Goal: Information Seeking & Learning: Learn about a topic

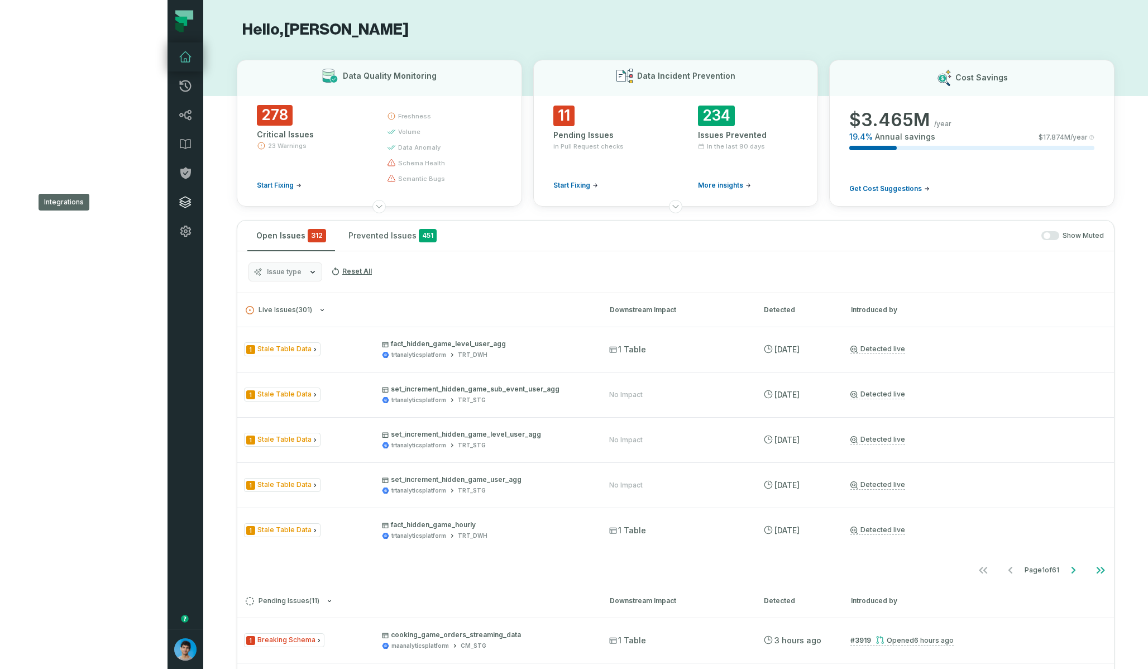
click at [167, 203] on link "Integrations" at bounding box center [185, 202] width 36 height 29
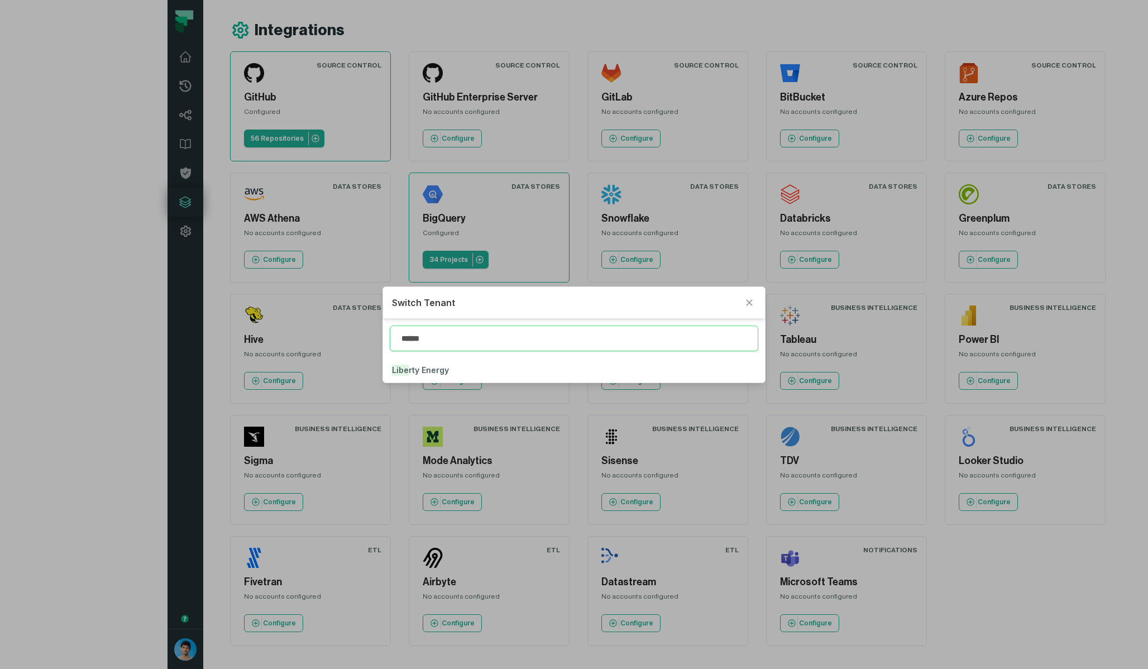
type input "******"
click button "Libert y Energy" at bounding box center [573, 370] width 381 height 25
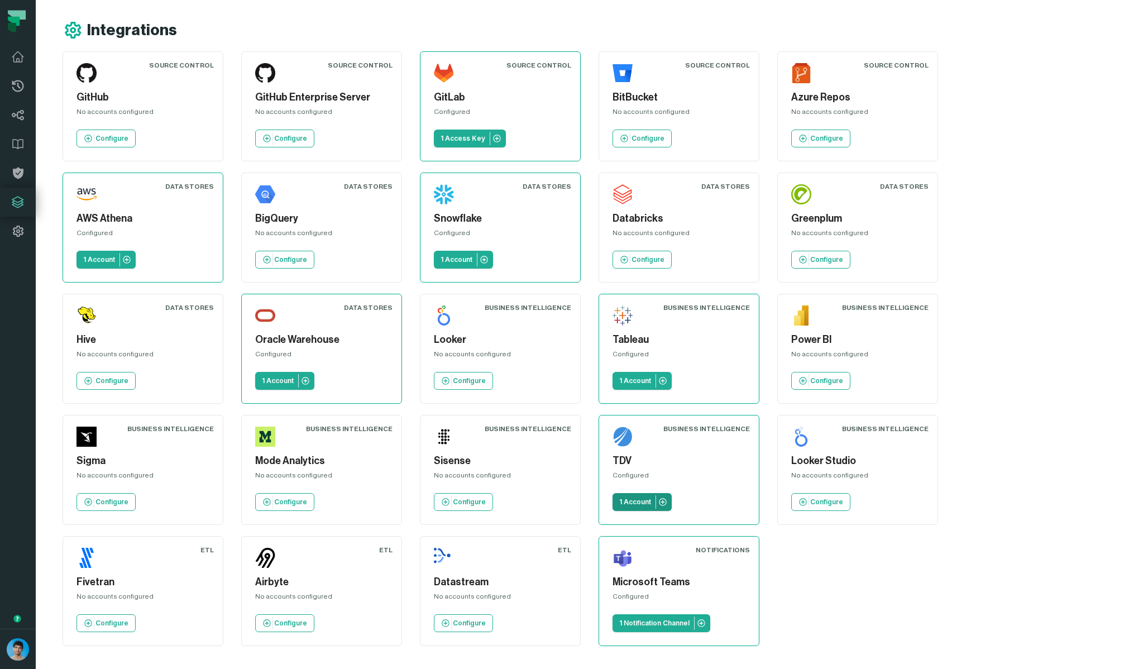
click at [612, 508] on link "1 Account" at bounding box center [641, 502] width 59 height 18
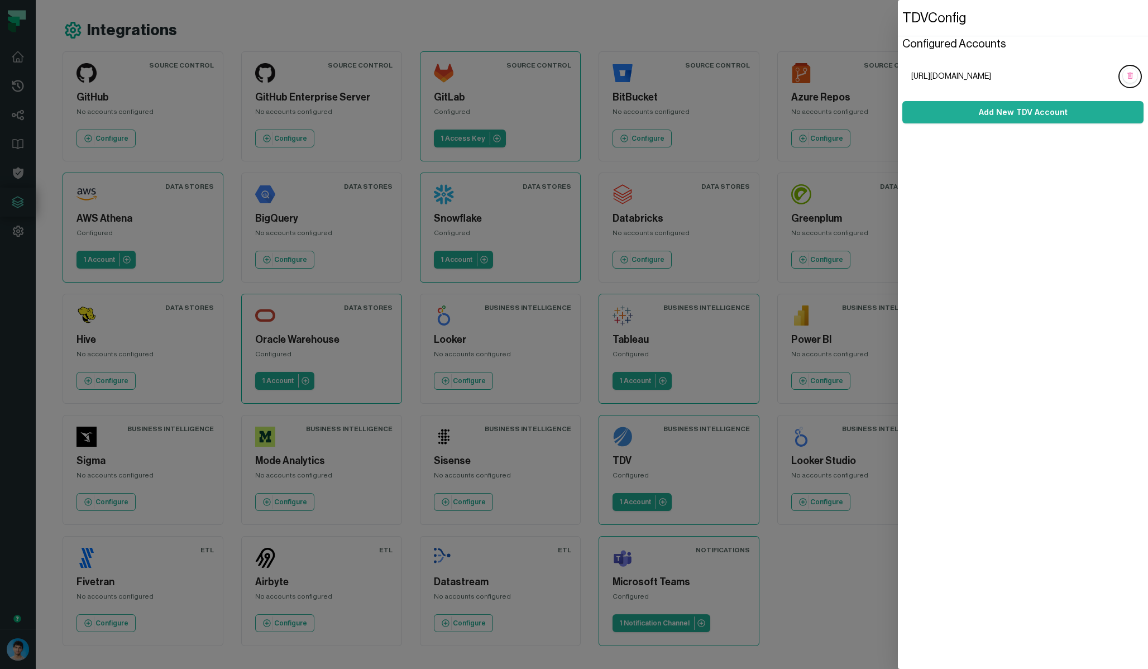
drag, startPoint x: 1056, startPoint y: 77, endPoint x: 910, endPoint y: 76, distance: 145.7
click at [910, 76] on ol "[URL][DOMAIN_NAME]" at bounding box center [1022, 76] width 241 height 40
copy span "[URL][DOMAIN_NAME]"
click at [1041, 75] on span "http://tdv-dev.libertyenergy.com:9400/webui/" at bounding box center [1013, 76] width 205 height 11
click at [1046, 112] on link "Add New TDV Account" at bounding box center [1022, 112] width 241 height 22
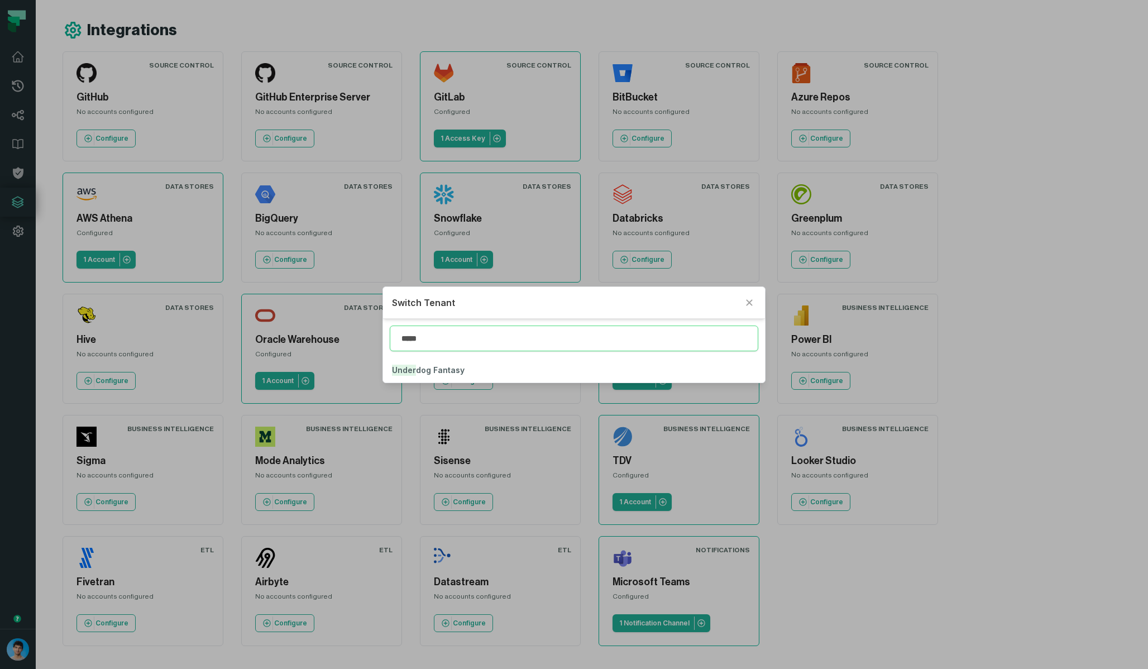
type input "*****"
click button "Under dog Fantasy" at bounding box center [573, 370] width 381 height 25
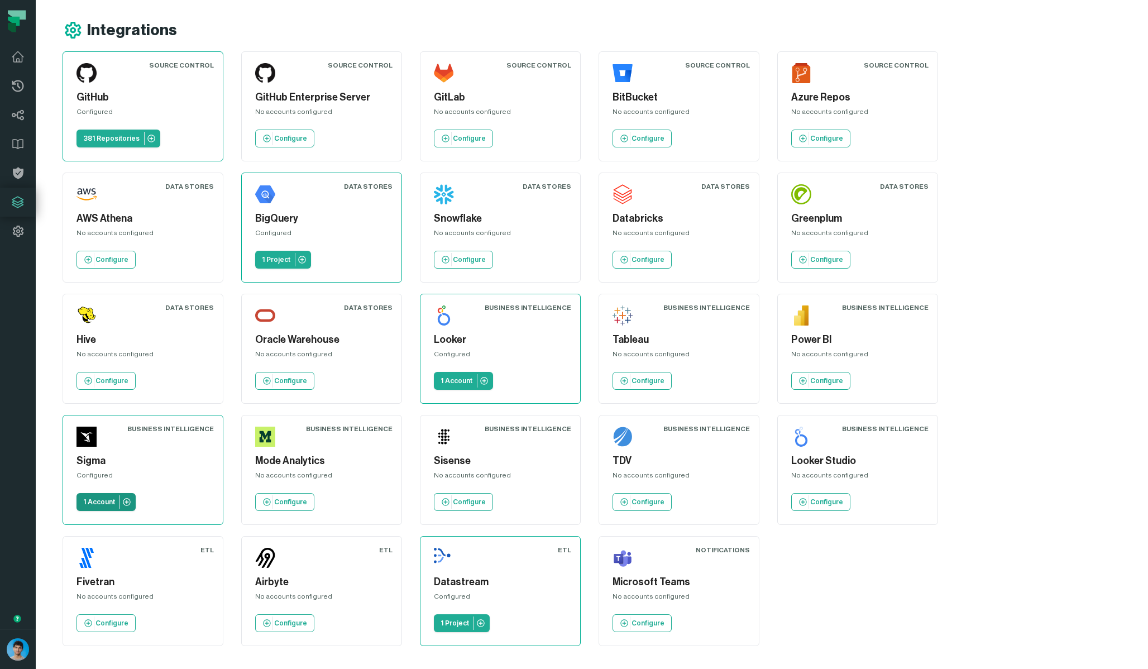
click at [115, 497] on p "1 Account" at bounding box center [99, 501] width 32 height 9
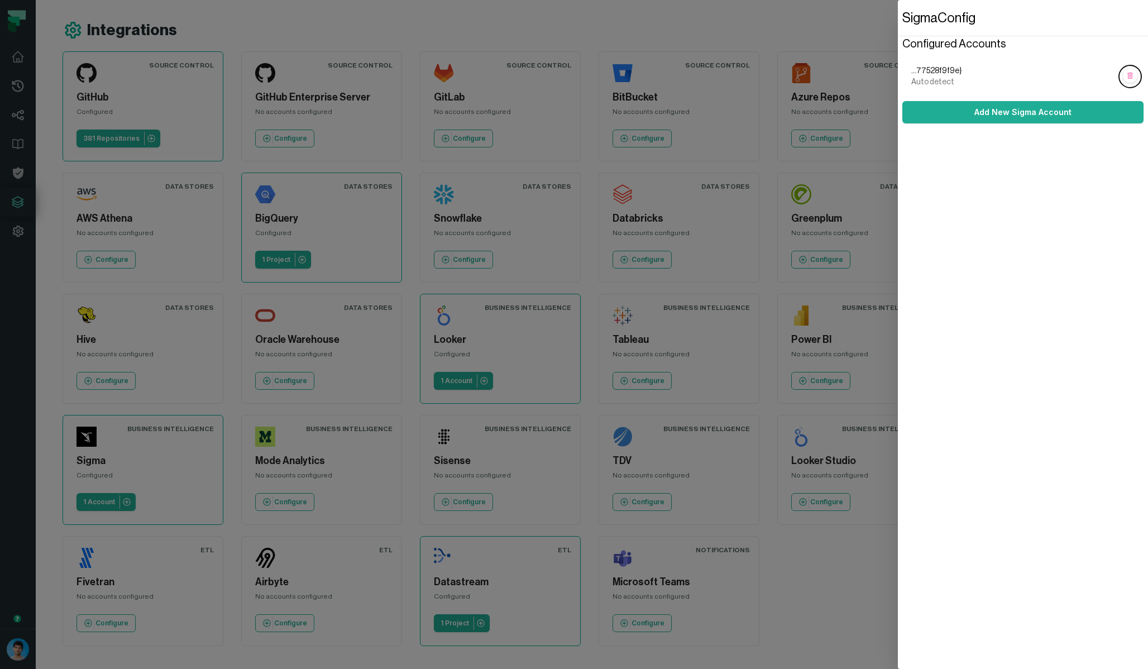
click at [898, 591] on dialog "Sigma Config Configured Accounts ...77528f9f9e} Auto detect Add New Sigma Accou…" at bounding box center [1023, 334] width 250 height 669
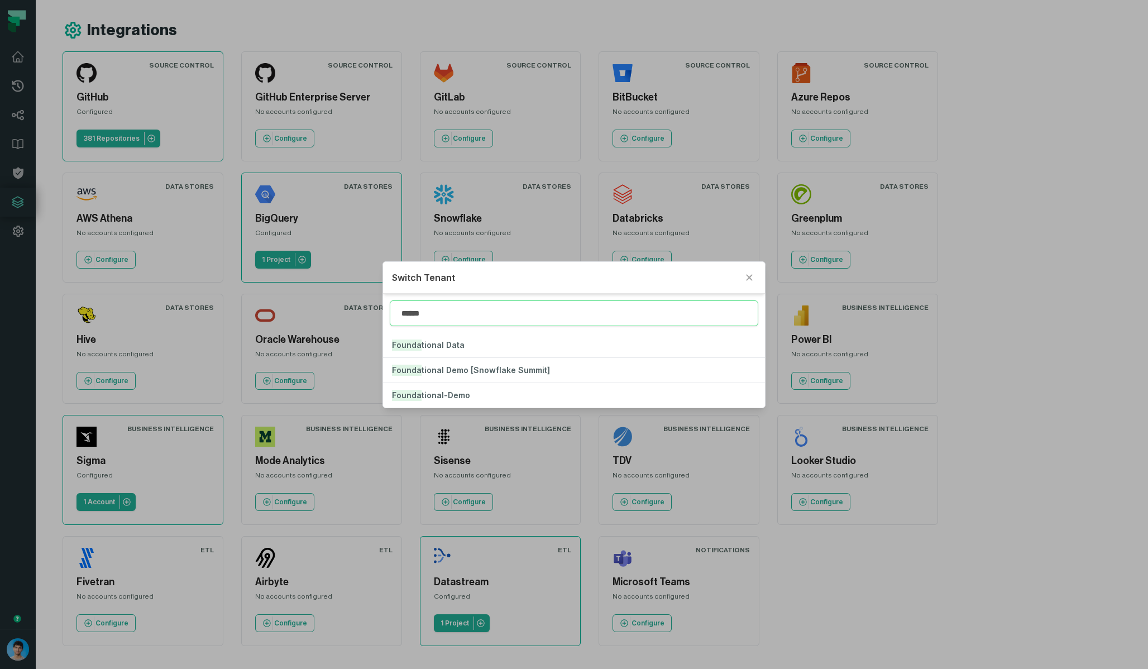
type input "******"
click button "Founda tional Data" at bounding box center [573, 345] width 381 height 25
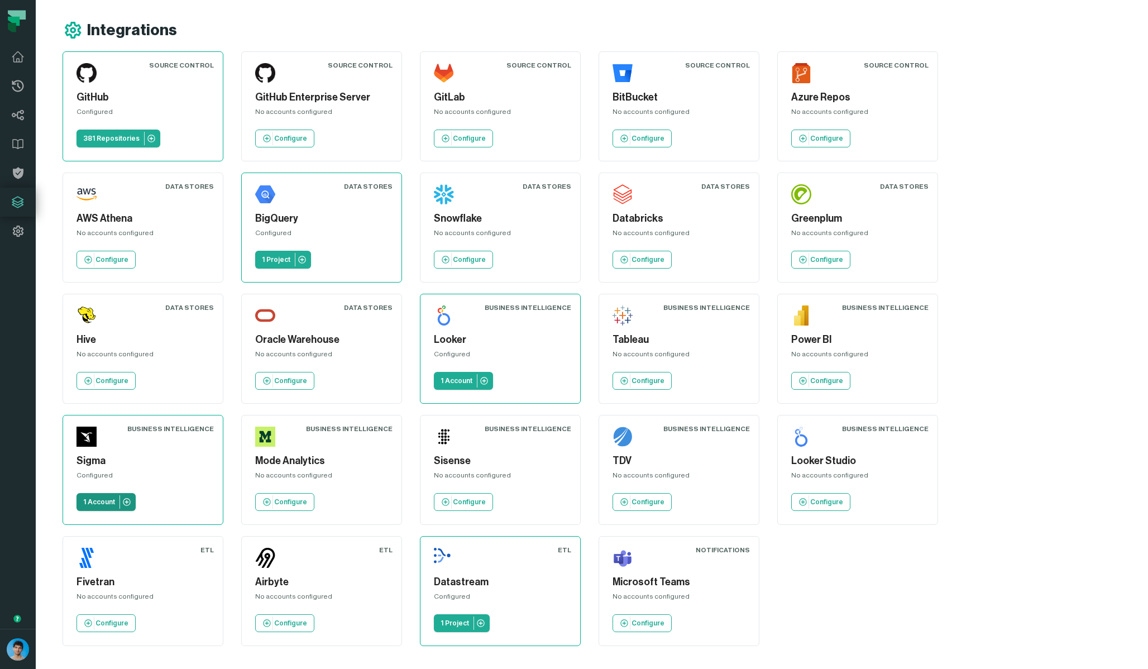
click at [115, 497] on p "1 Account" at bounding box center [99, 501] width 32 height 9
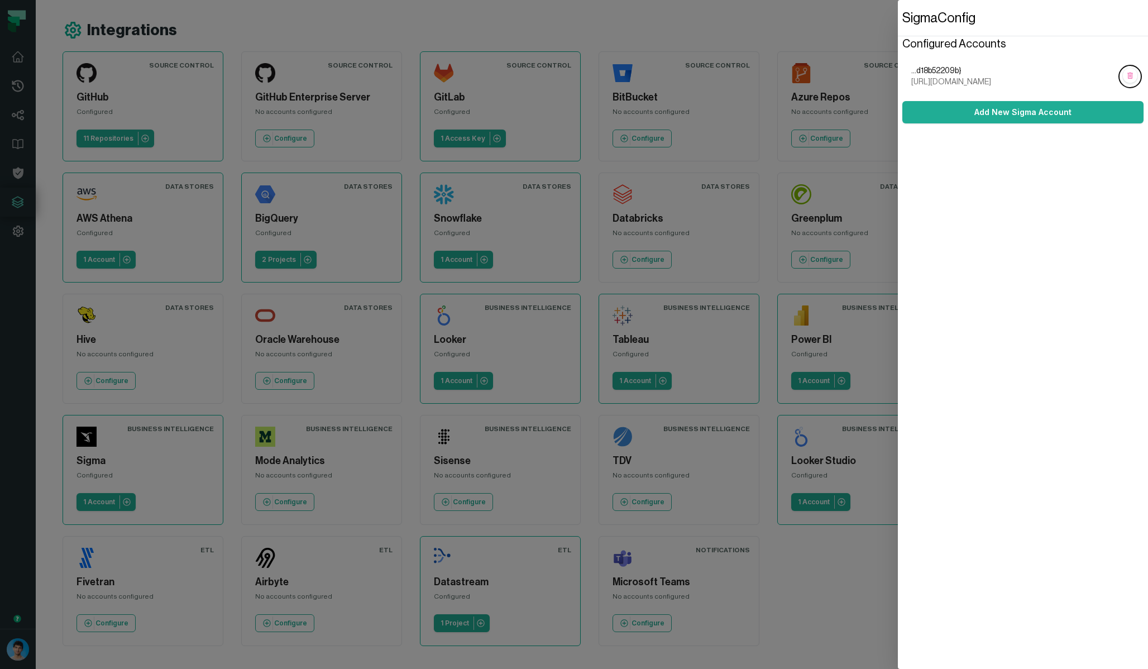
click at [898, 626] on dialog "Sigma Config Configured Accounts ...d18b52209b} https://aws-api.sigmacomputing.…" at bounding box center [1023, 334] width 250 height 669
click at [547, 598] on main "Integrations Source Control GitHub Configured 11 Repositories Source Control Gi…" at bounding box center [508, 334] width 945 height 669
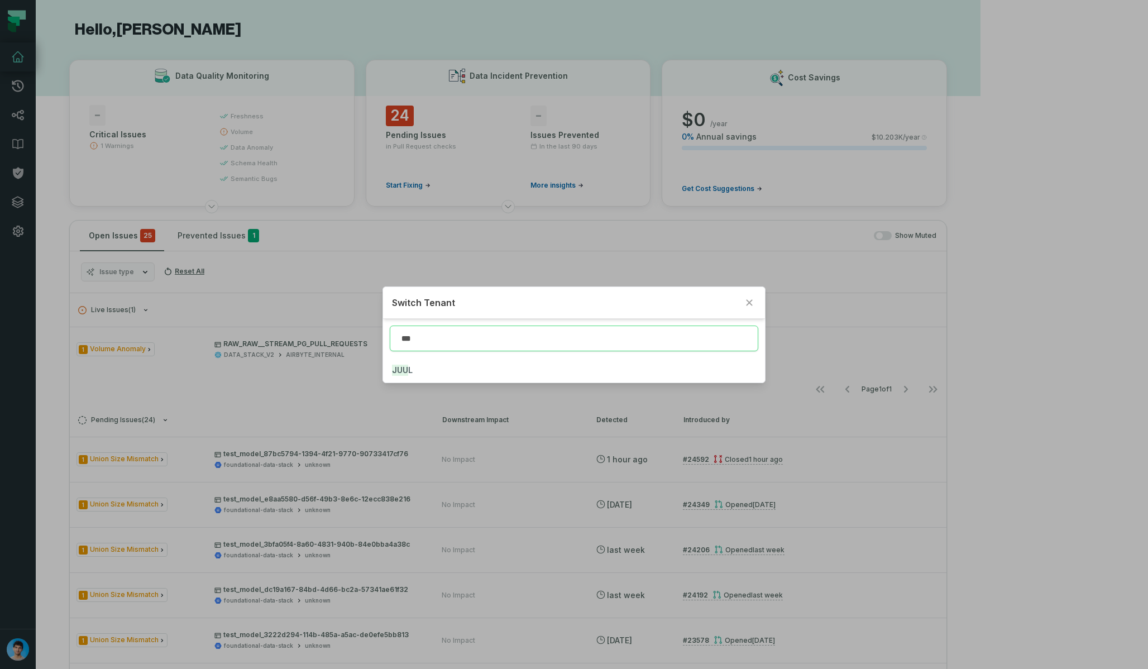
type input "***"
click button "JUU L" at bounding box center [573, 370] width 381 height 25
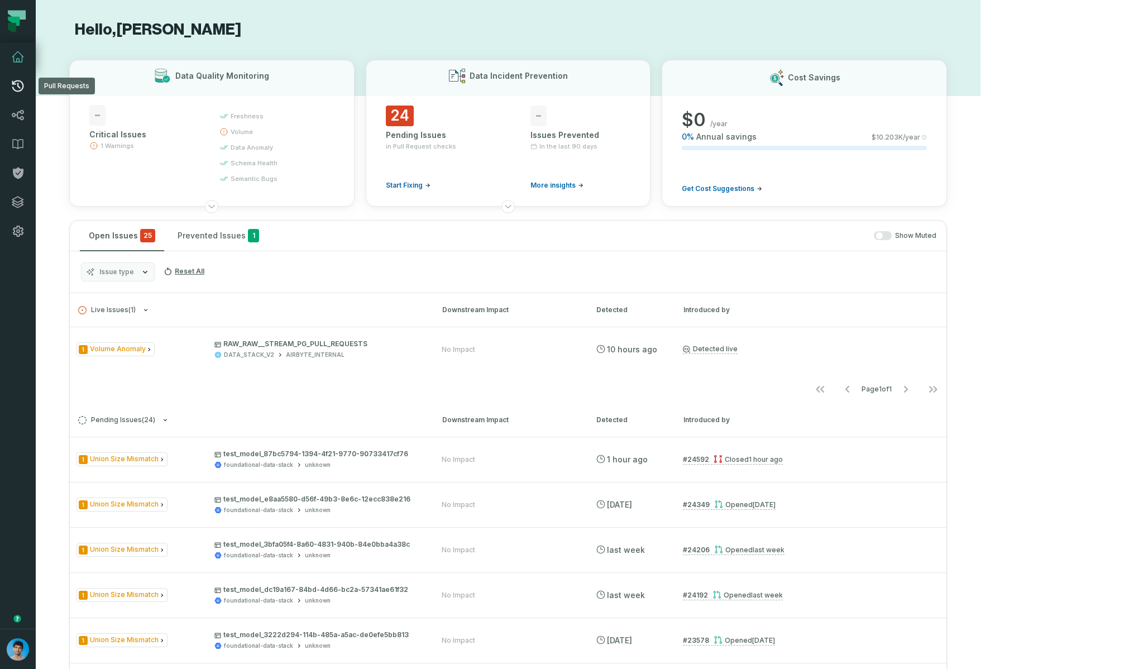
click at [18, 84] on icon at bounding box center [17, 85] width 13 height 13
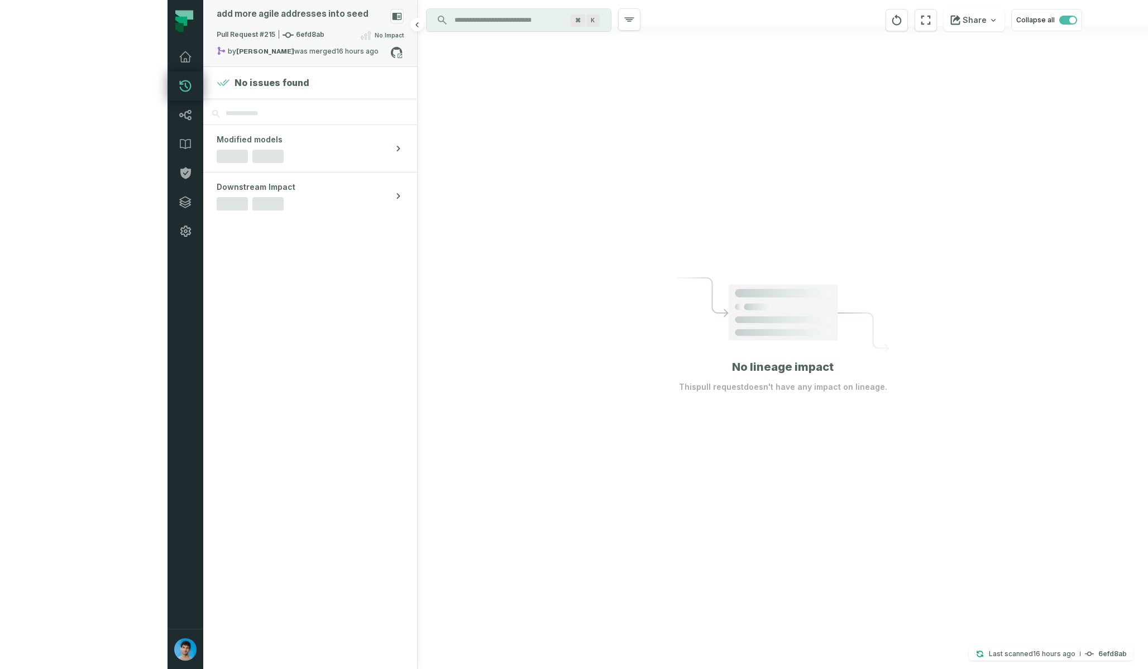
click at [217, 32] on span "Pull Request #215 6efd8ab" at bounding box center [271, 35] width 108 height 11
click at [429, 40] on button "dbt-data-team" at bounding box center [466, 45] width 75 height 13
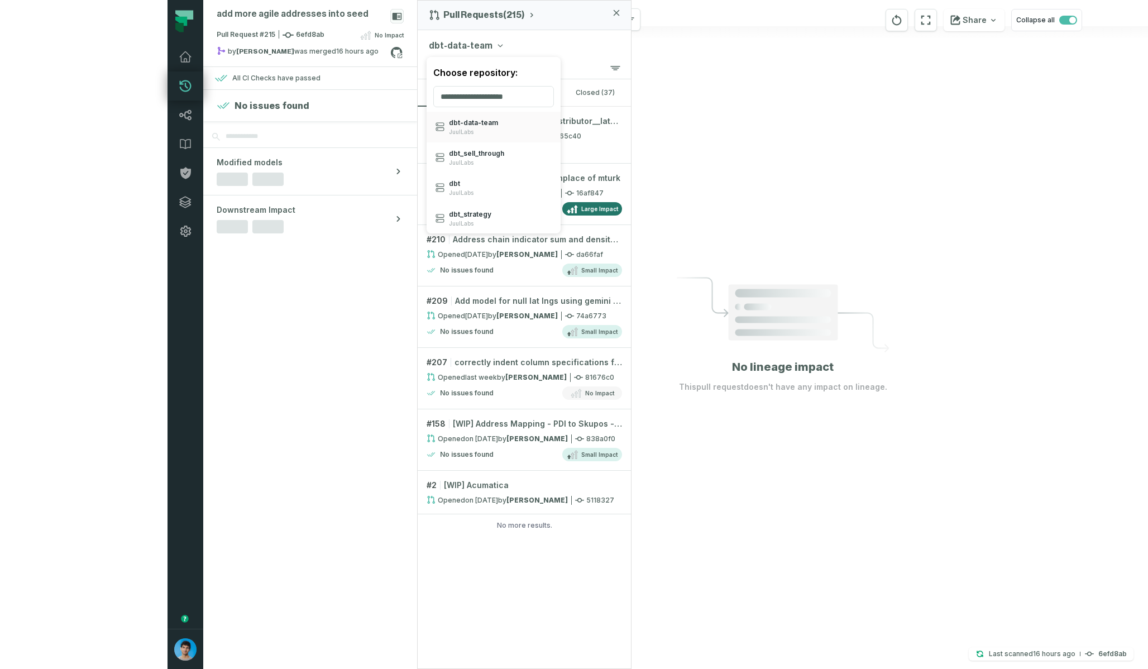
click at [418, 42] on div "dbt-data-team Choose repository: dbt- data- team JuulLabs dbt_ sell_ through Ju…" at bounding box center [524, 43] width 213 height 27
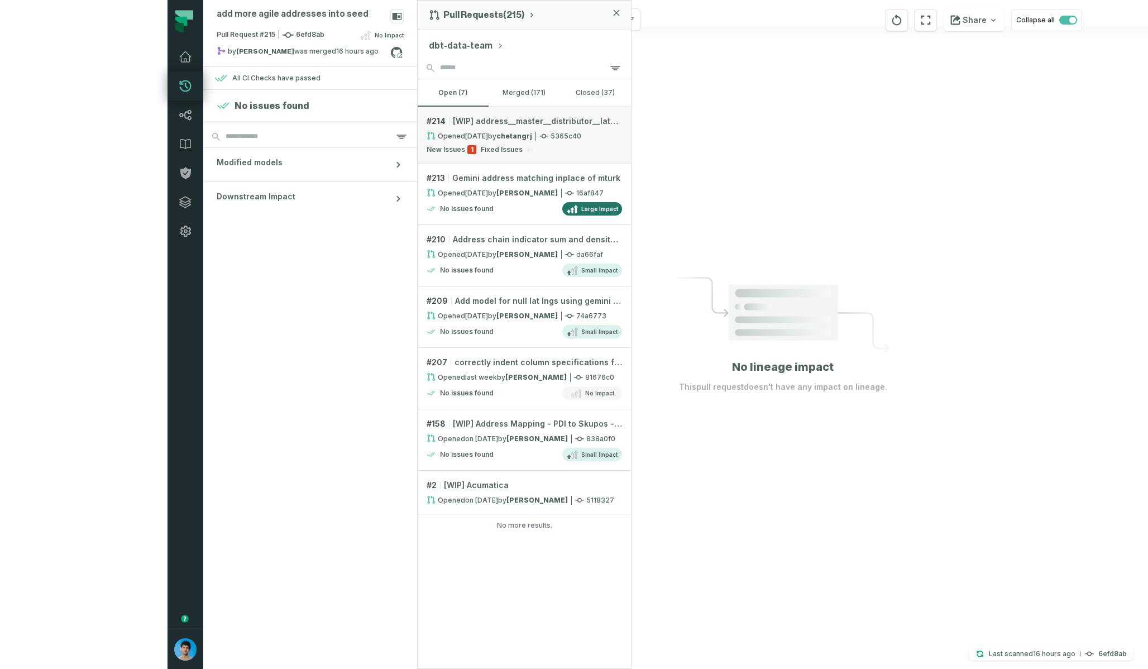
click at [496, 138] on strong "chetangrj" at bounding box center [514, 136] width 36 height 8
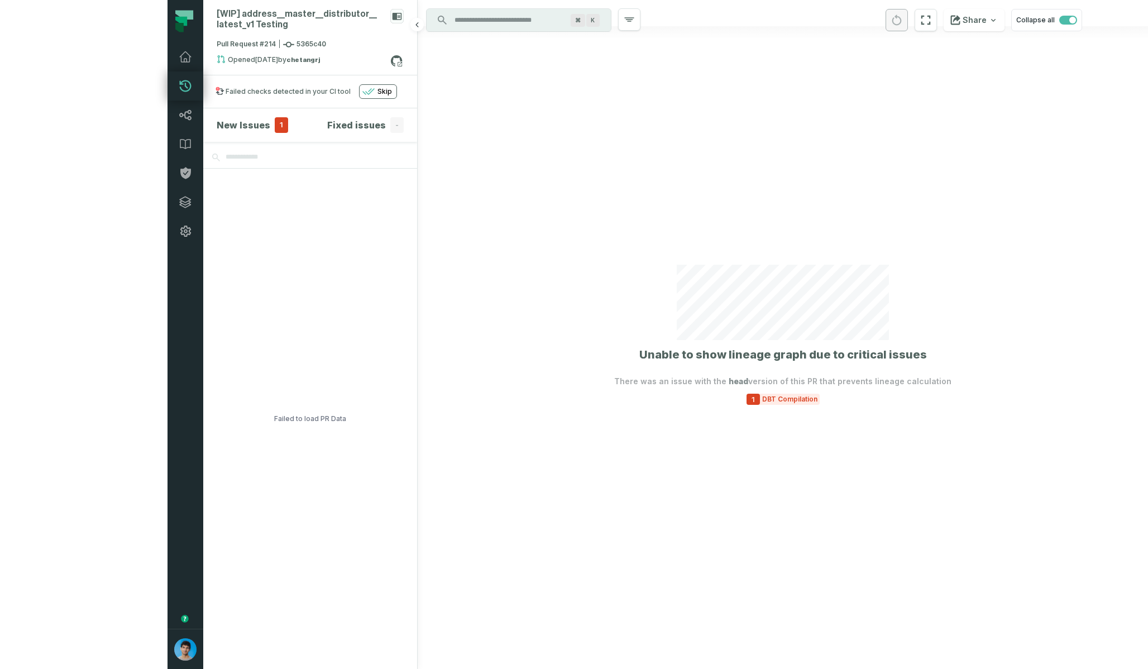
click at [275, 123] on span "1" at bounding box center [281, 125] width 13 height 16
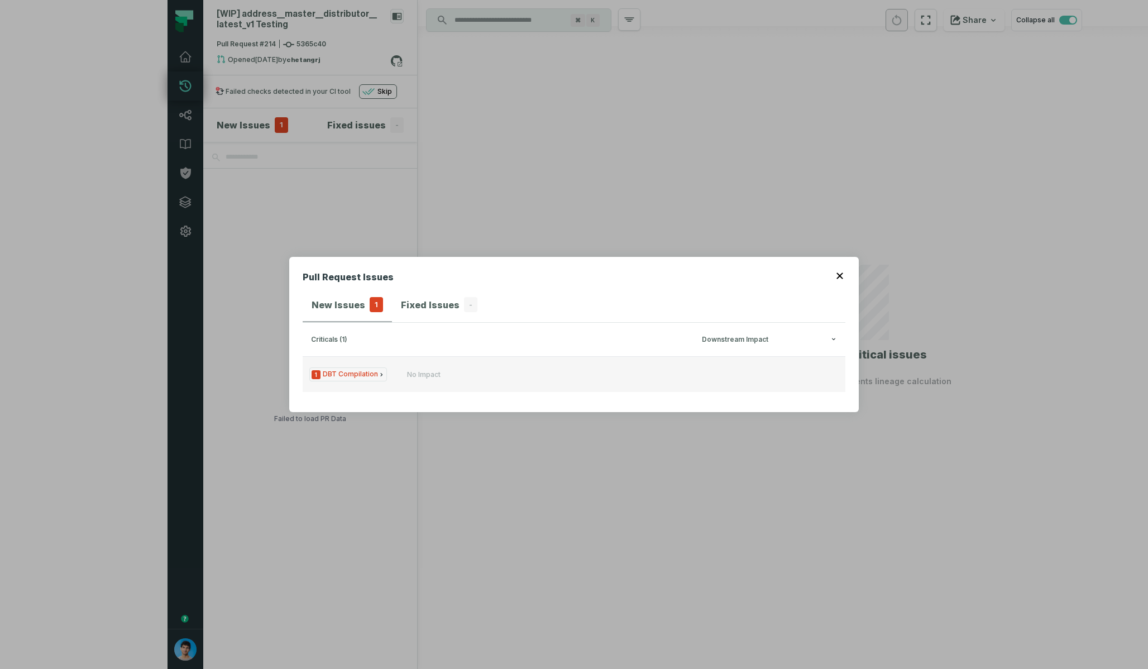
click at [344, 370] on span "1 DBT Compilation" at bounding box center [348, 374] width 78 height 14
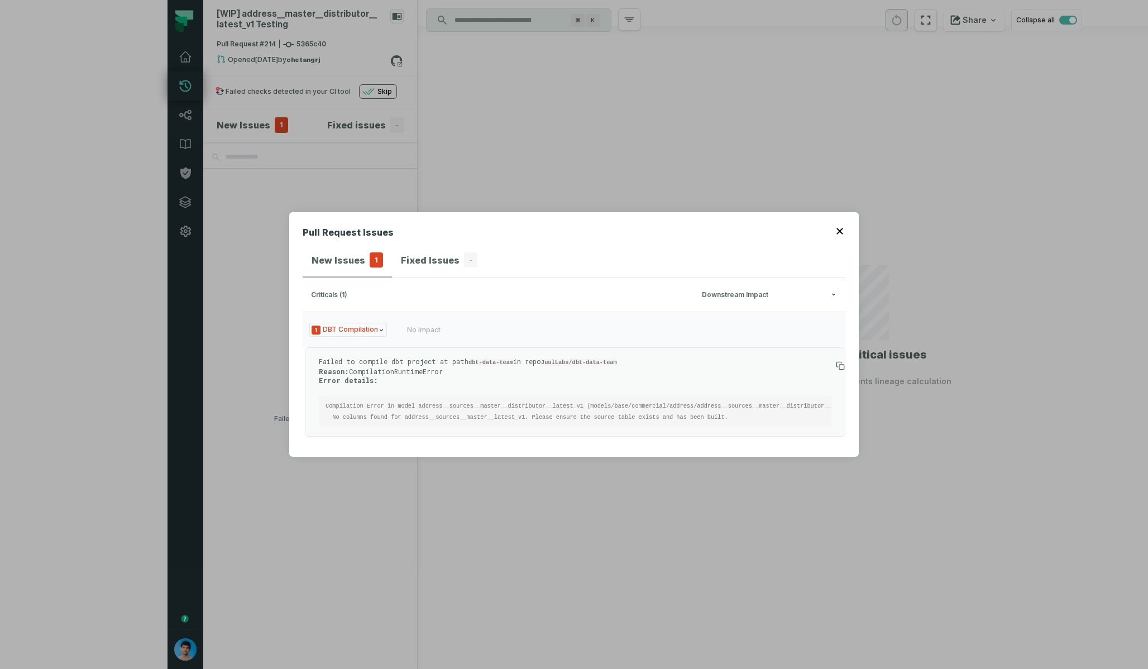
click at [795, 154] on div "Pull Request Issues New Issues 1 Fixed Issues - criticals (1) Downstream Impact…" at bounding box center [574, 334] width 1148 height 669
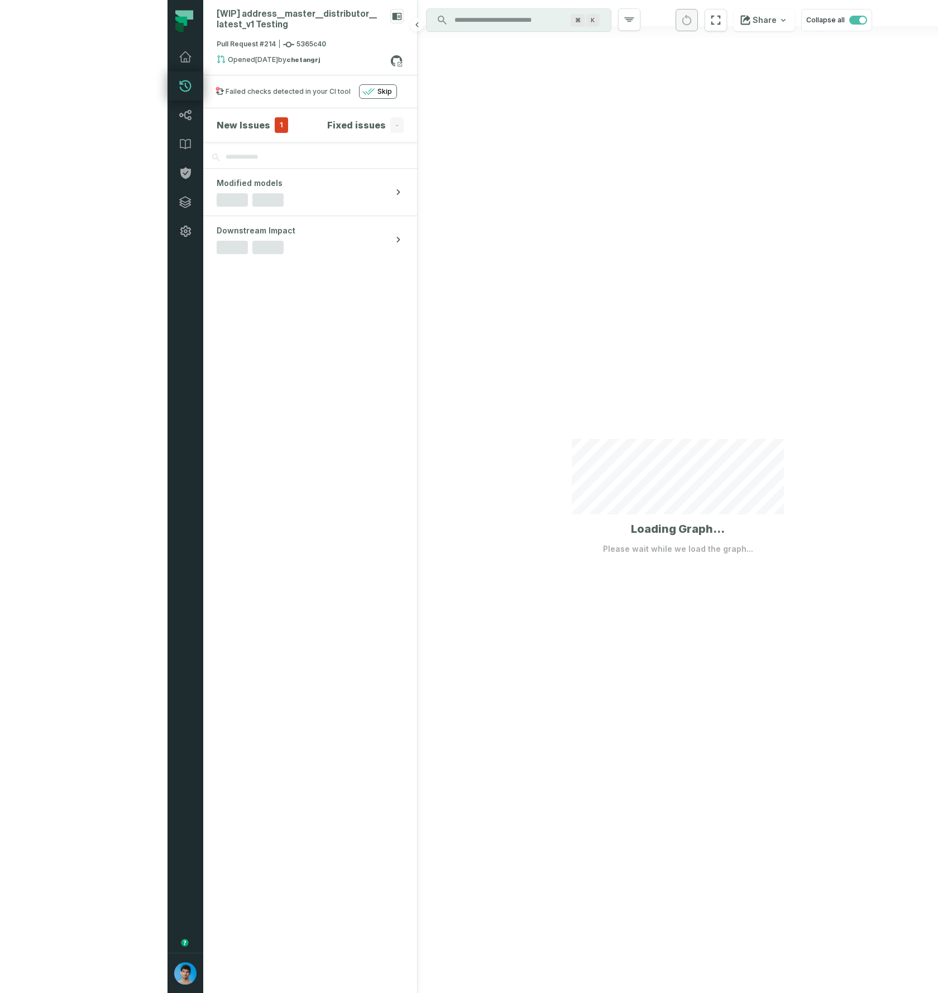
click at [275, 121] on span "1" at bounding box center [281, 125] width 13 height 16
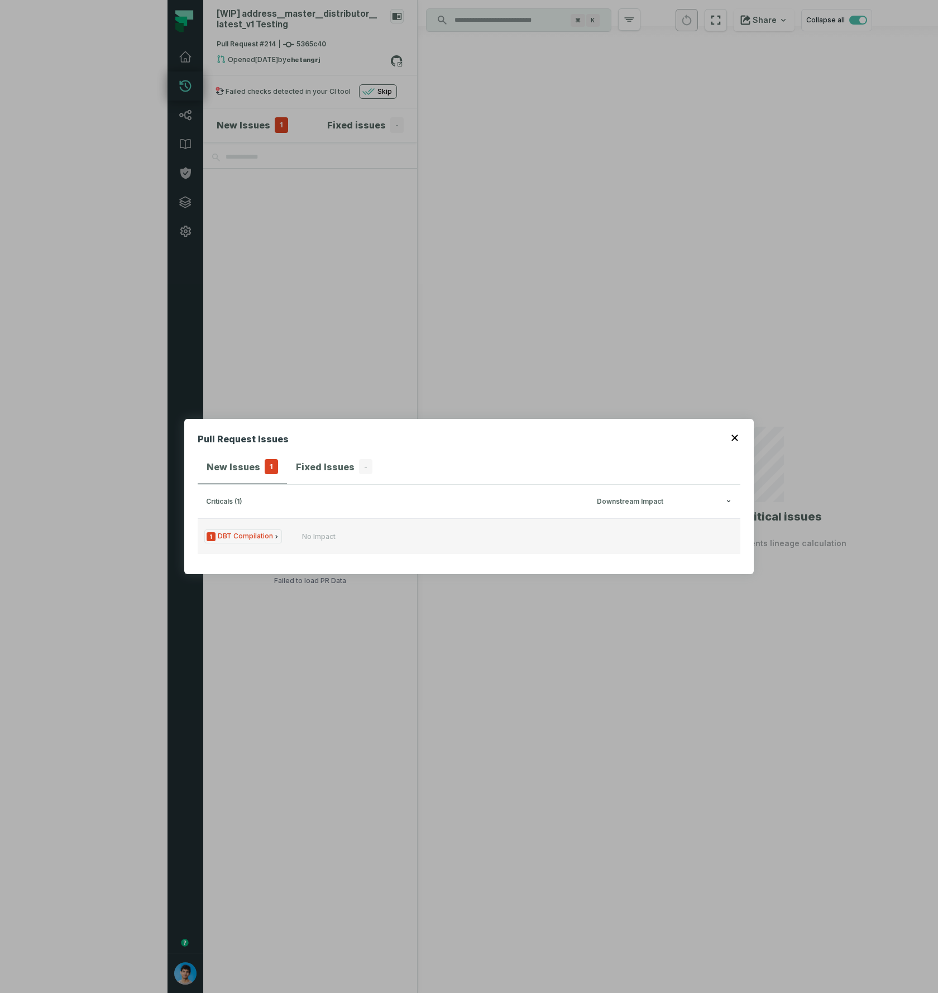
click at [294, 535] on button "1 DBT Compilation No Impact" at bounding box center [469, 536] width 543 height 36
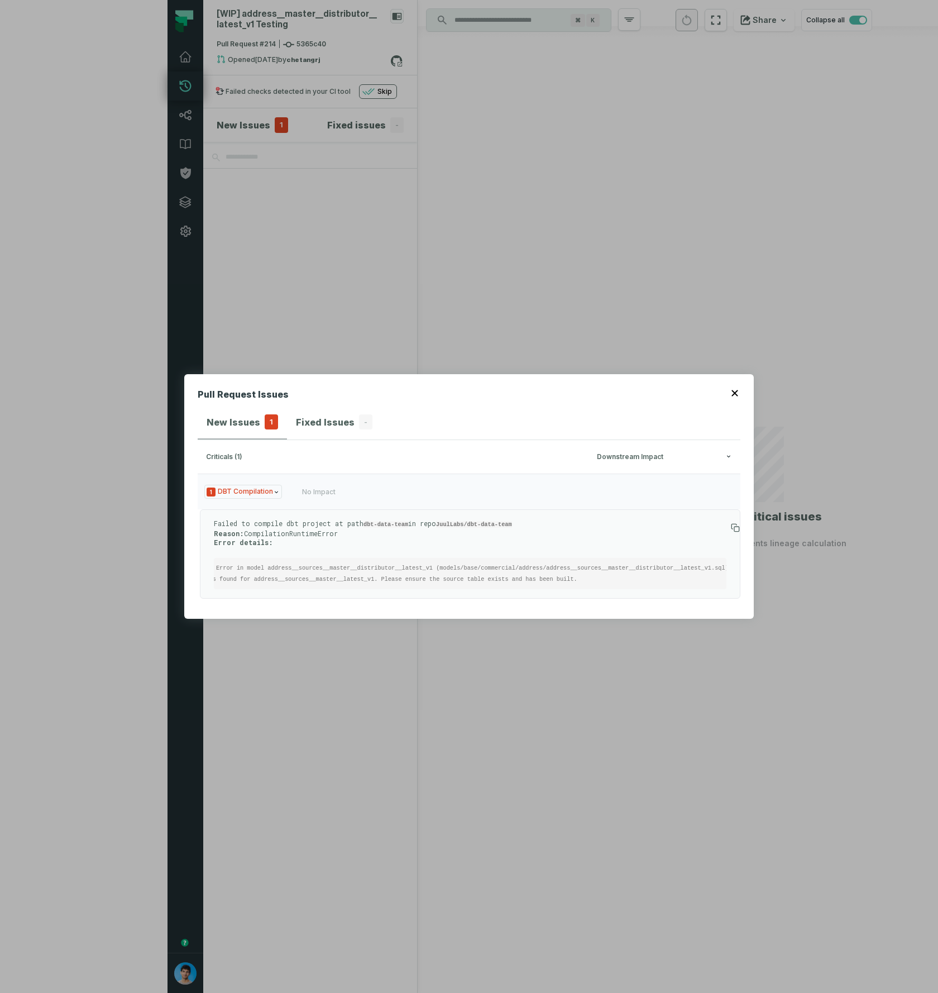
scroll to position [0, 58]
click at [636, 564] on code "Compilation Error in model address__sources__master__distributor__latest_v1 (mo…" at bounding box center [443, 573] width 554 height 18
copy code "address__sources__master__distributor__latest_v1"
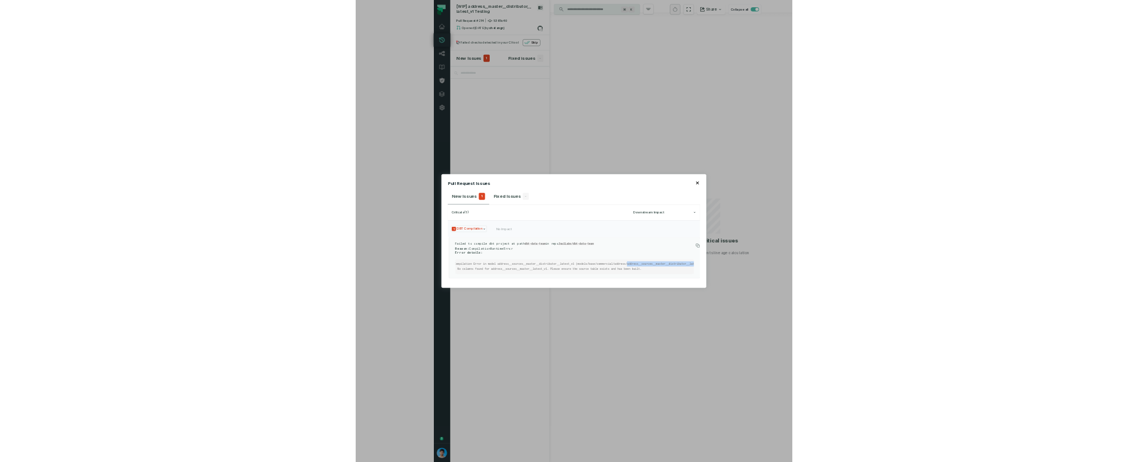
scroll to position [0, 0]
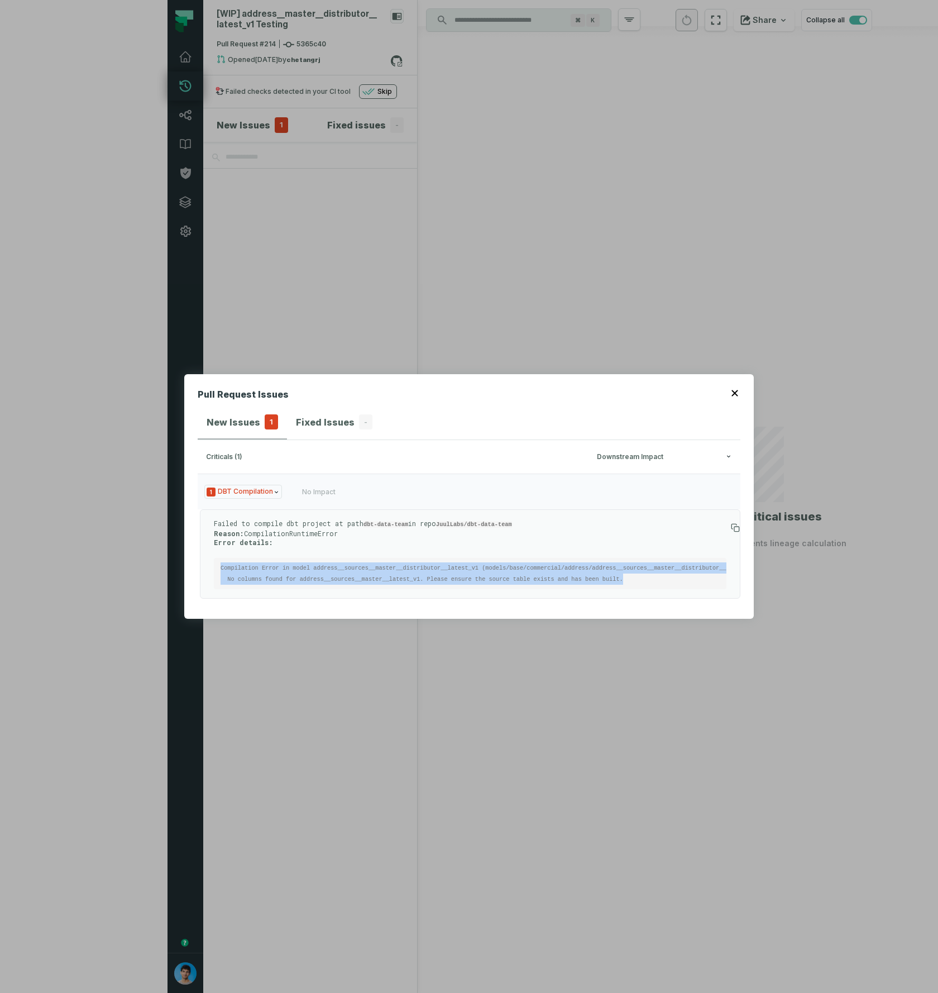
drag, startPoint x: 629, startPoint y: 573, endPoint x: 205, endPoint y: 556, distance: 424.1
click at [205, 556] on div "Failed to compile dbt project at path dbt-data-team in repo JuulLabs/dbt-data-t…" at bounding box center [470, 553] width 540 height 89
copy code "Compilation Error in model address__sources__master__distributor__latest_v1 (mo…"
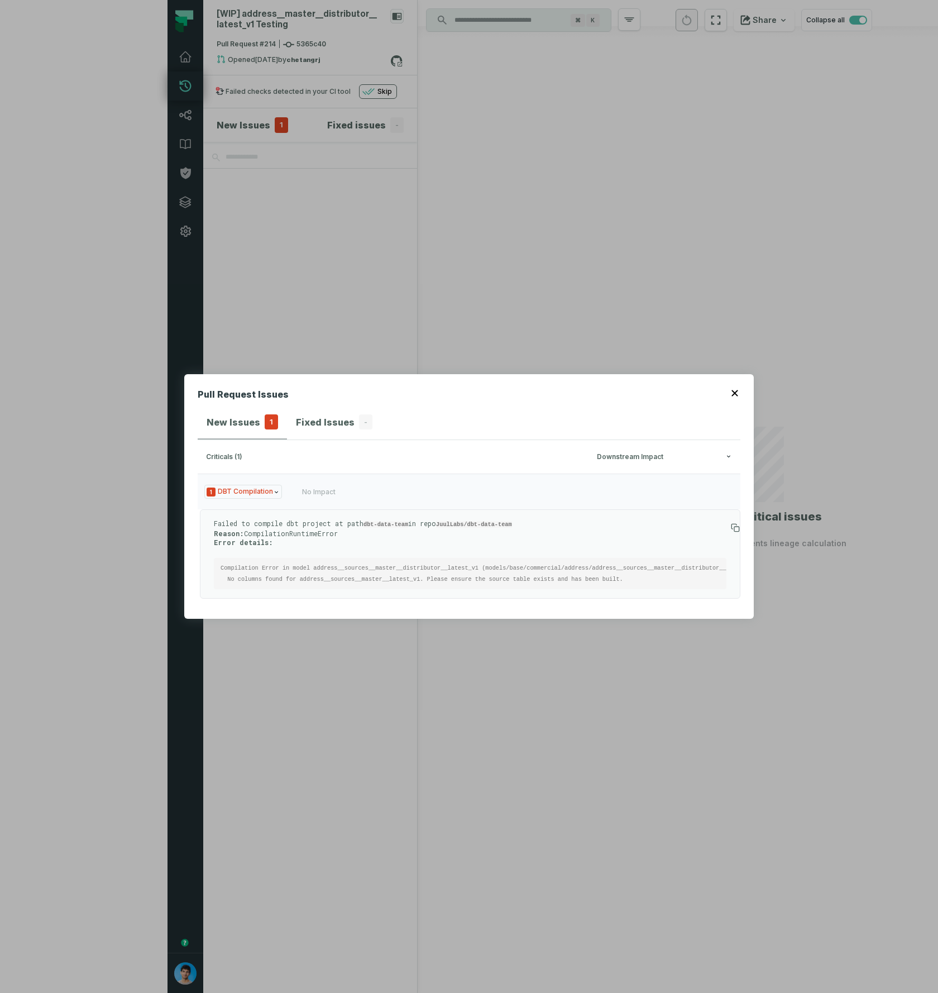
click at [265, 567] on pre "Compilation Error in model address__sources__master__distributor__latest_v1 (mo…" at bounding box center [470, 573] width 513 height 31
drag, startPoint x: 223, startPoint y: 571, endPoint x: 297, endPoint y: 566, distance: 74.5
click at [297, 566] on pre "Compilation Error in model address__sources__master__distributor__latest_v1 (mo…" at bounding box center [470, 573] width 513 height 31
copy code "No columns found for"
click at [594, 262] on div "Pull Request Issues New Issues 1 Fixed Issues - criticals (1) Downstream Impact…" at bounding box center [469, 496] width 938 height 993
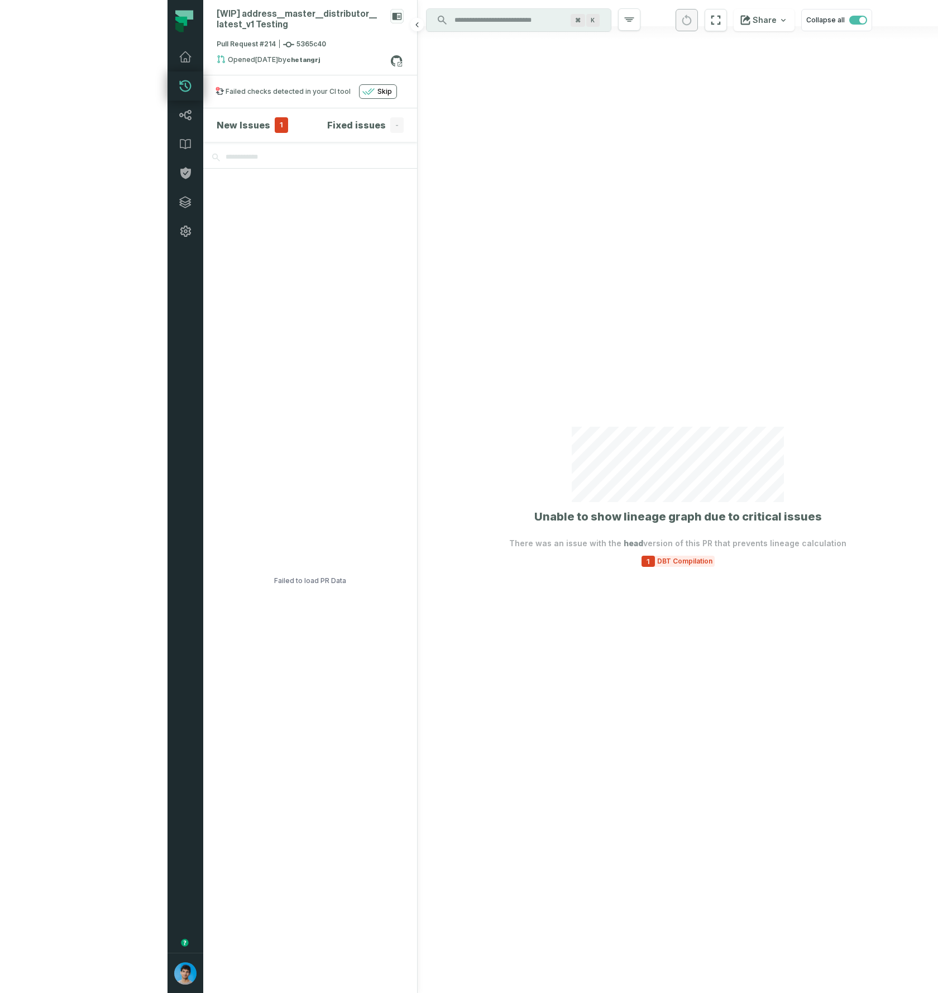
click at [275, 119] on span "1" at bounding box center [281, 125] width 13 height 16
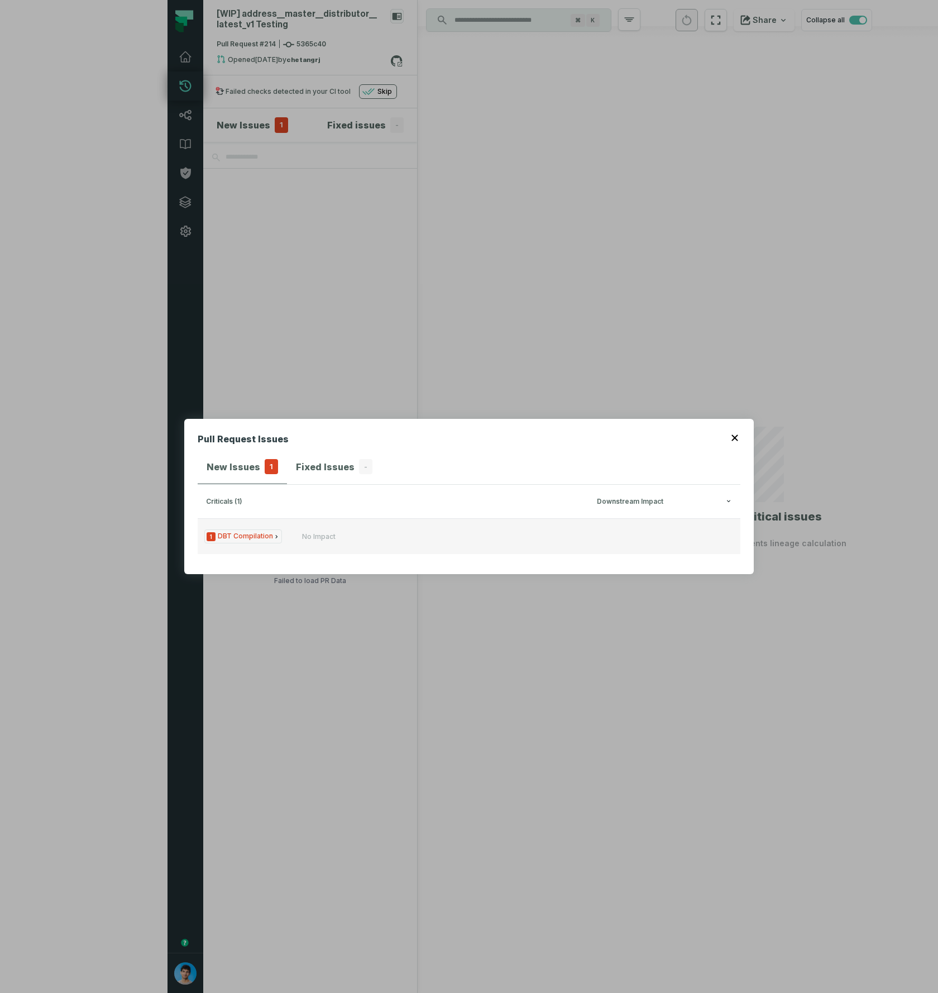
click at [281, 539] on button "1 DBT Compilation No Impact" at bounding box center [469, 536] width 543 height 36
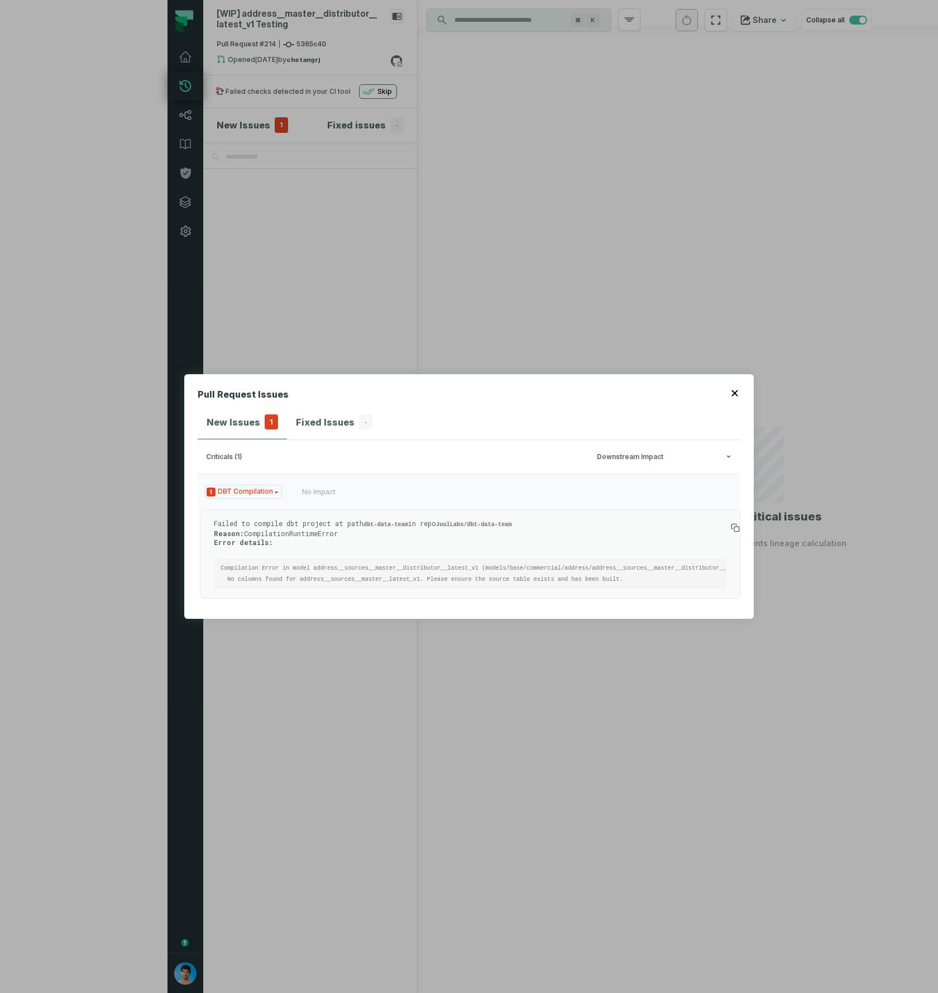
drag, startPoint x: 476, startPoint y: 280, endPoint x: 462, endPoint y: 274, distance: 14.5
click at [475, 279] on div "Pull Request Issues New Issues 1 Fixed Issues - criticals (1) Downstream Impact…" at bounding box center [469, 496] width 938 height 993
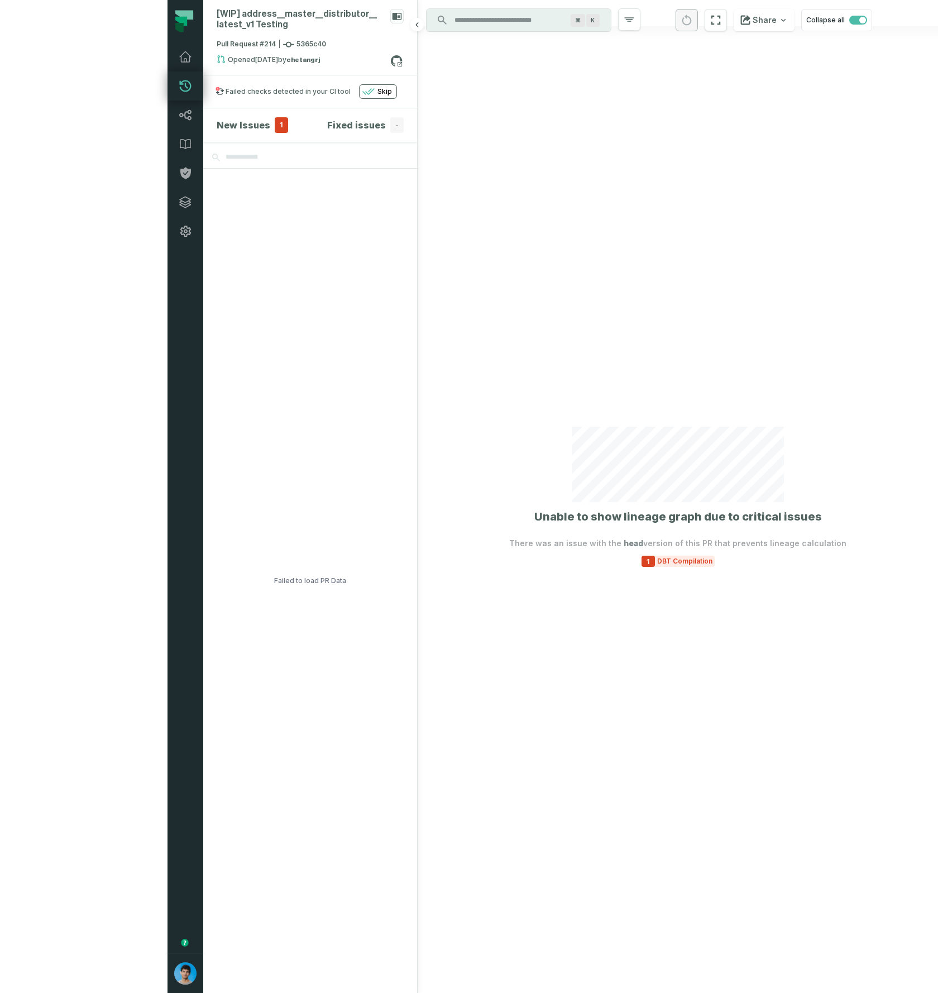
click at [275, 124] on span "1" at bounding box center [281, 125] width 13 height 16
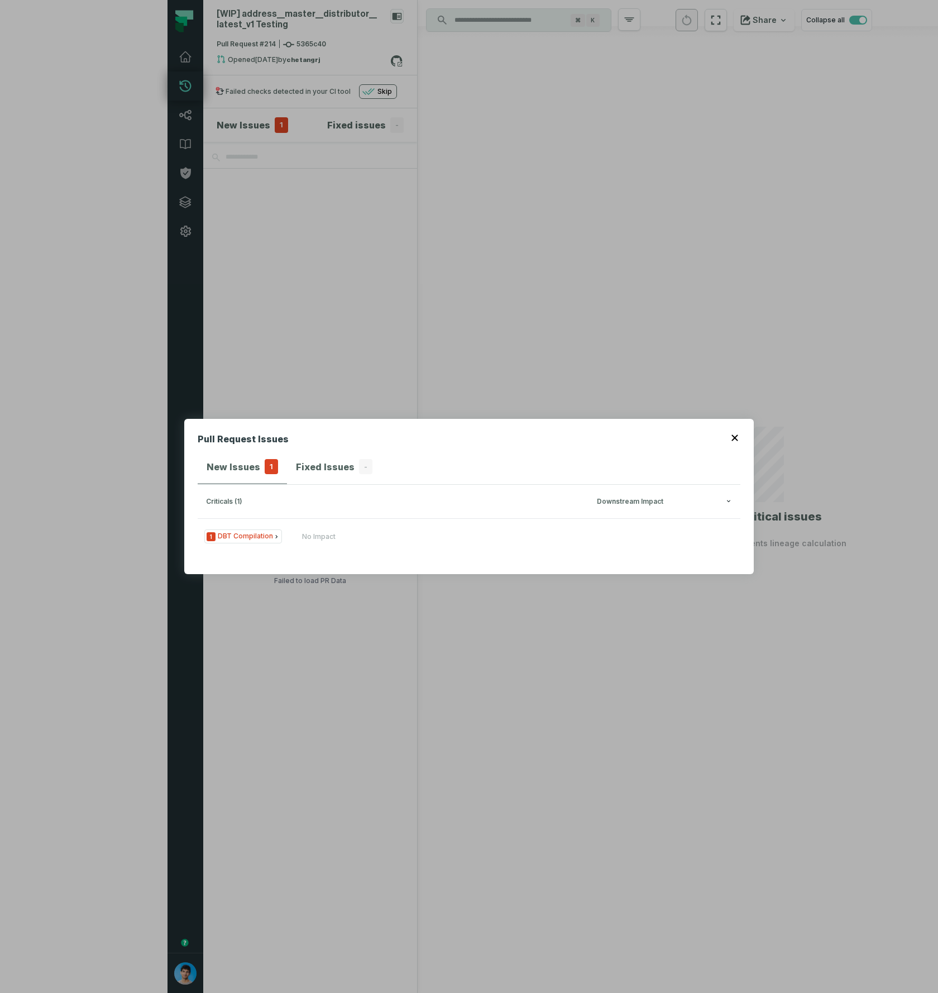
click at [381, 174] on div "Pull Request Issues New Issues 1 Fixed Issues - criticals (1) Downstream Impact…" at bounding box center [469, 496] width 938 height 993
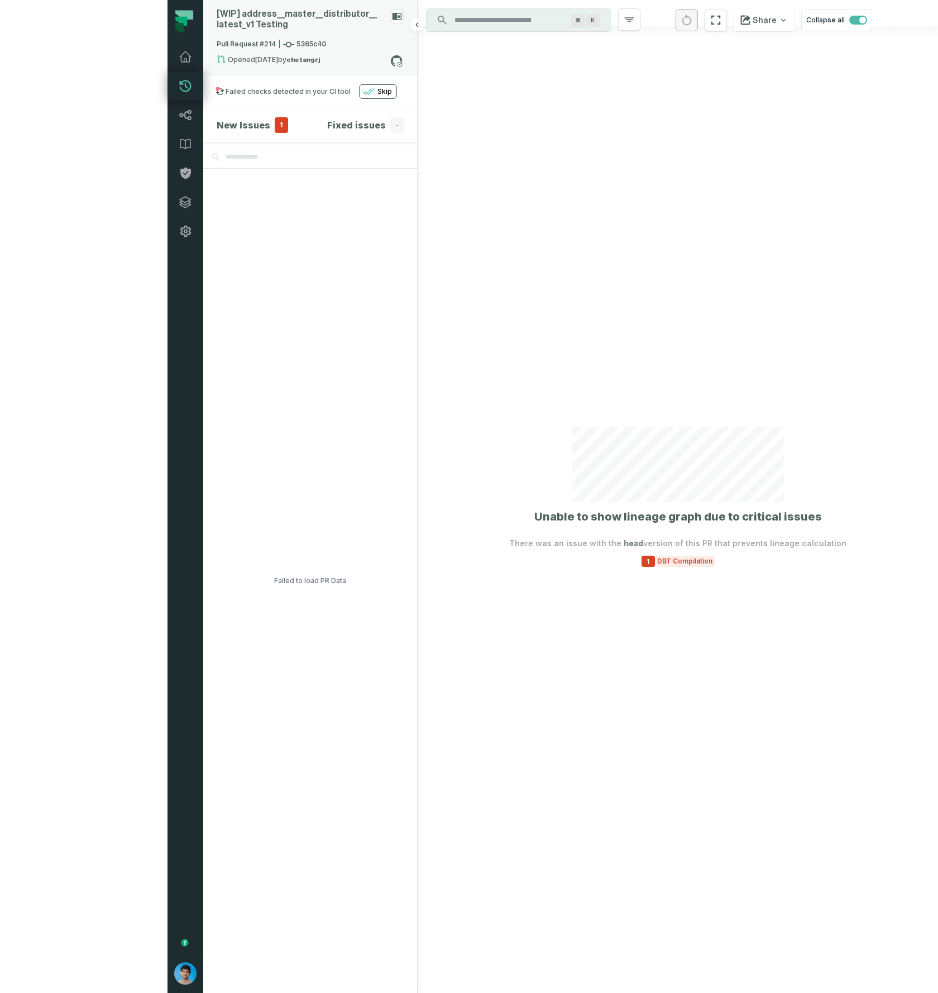
click at [217, 41] on span "Pull Request #214 5365c40" at bounding box center [271, 44] width 109 height 11
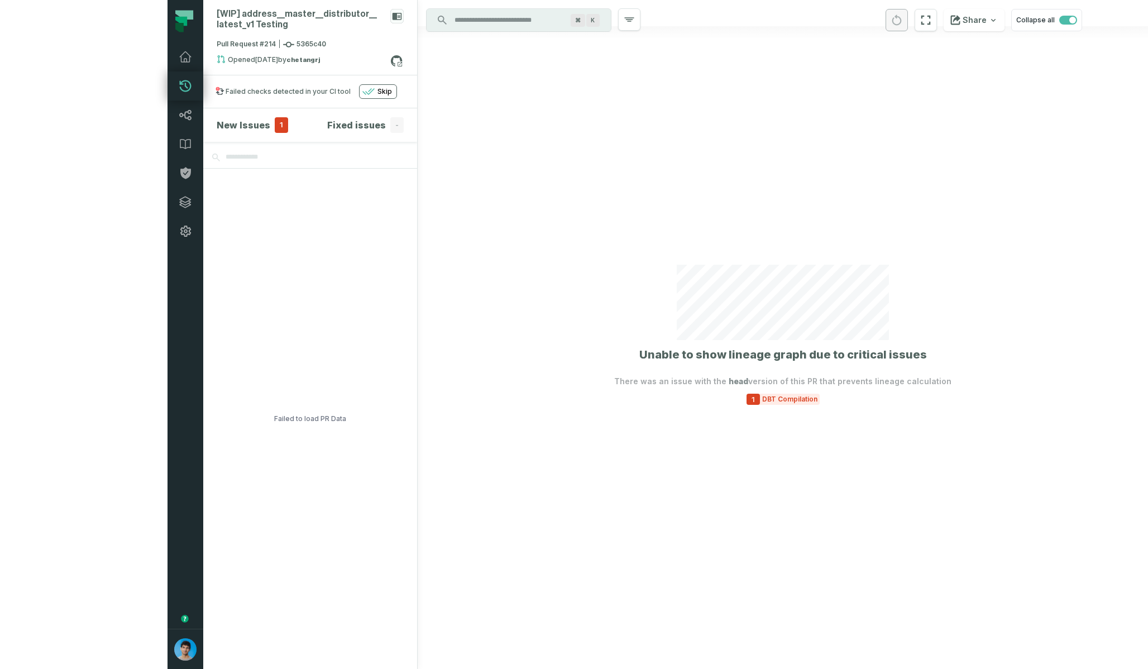
click at [1000, 461] on div at bounding box center [783, 334] width 730 height 669
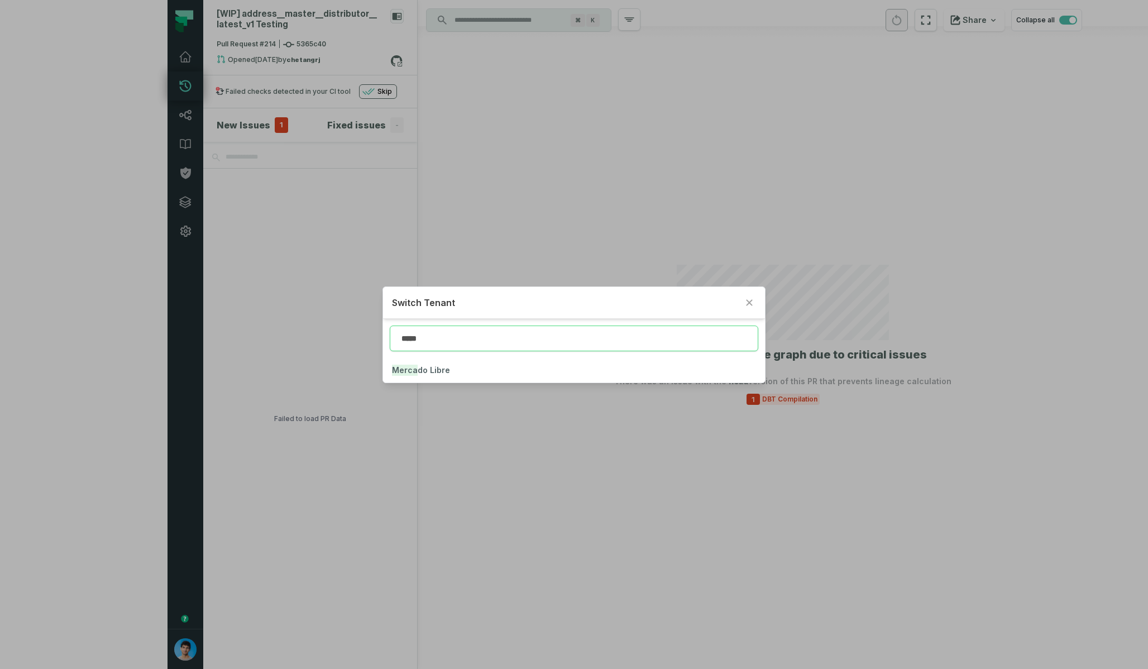
type input "*****"
click button "Merca do Libre" at bounding box center [573, 370] width 381 height 25
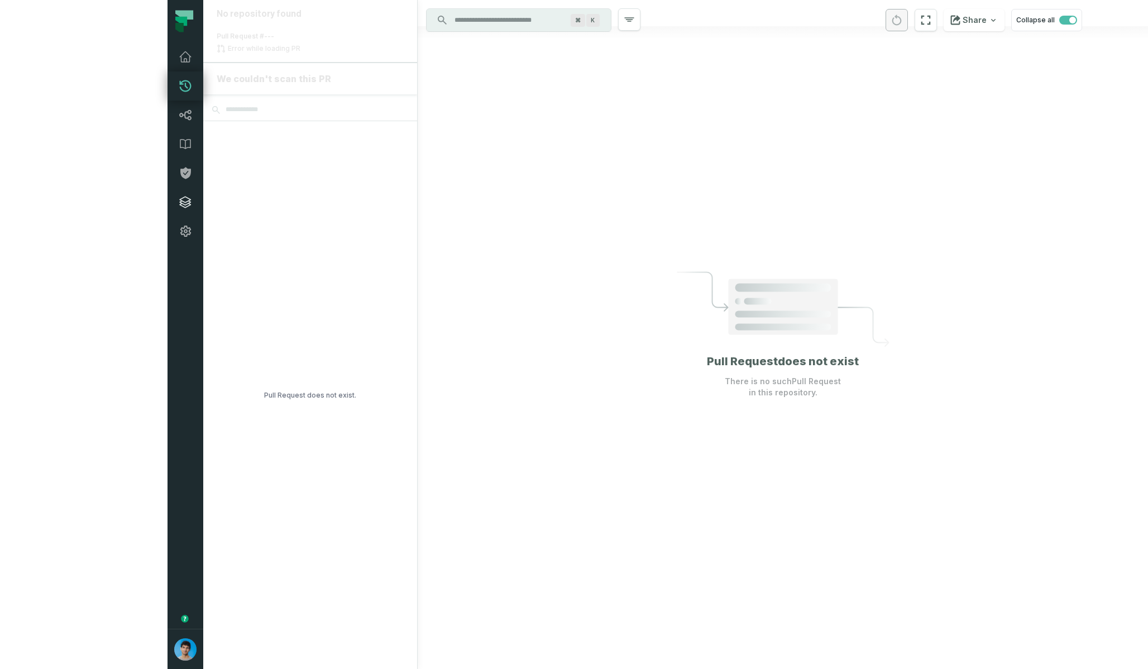
click at [179, 200] on icon at bounding box center [185, 201] width 13 height 13
